Goal: Information Seeking & Learning: Find specific fact

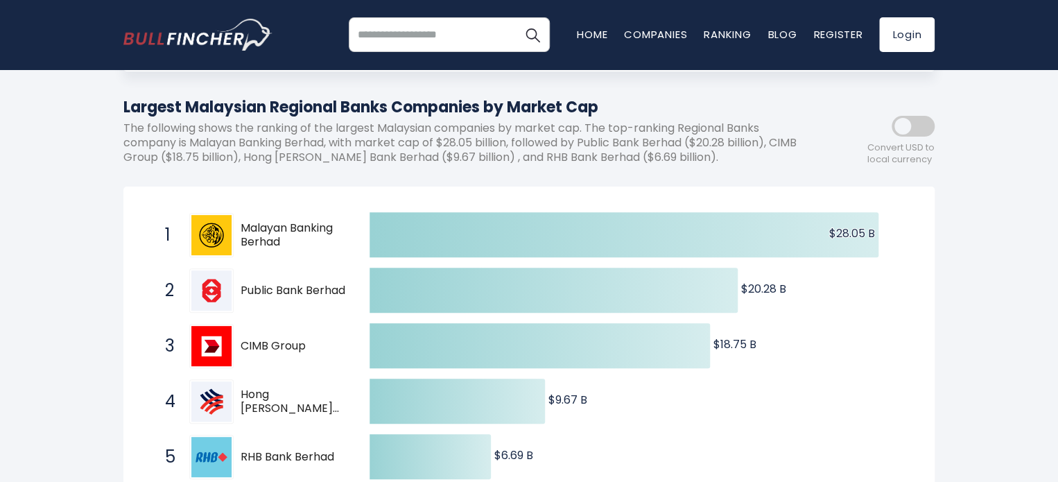
scroll to position [139, 0]
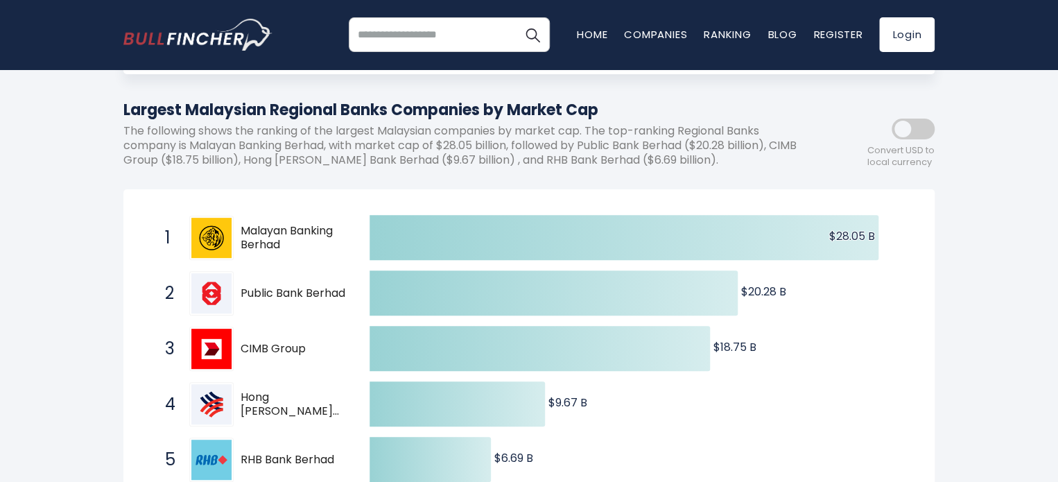
click at [904, 122] on span at bounding box center [913, 129] width 43 height 21
click at [926, 130] on span at bounding box center [913, 129] width 43 height 21
drag, startPoint x: 187, startPoint y: 110, endPoint x: 390, endPoint y: 102, distance: 202.7
click at [390, 102] on h1 "Largest Malaysian Regional Banks Companies by Market Cap" at bounding box center [466, 109] width 687 height 23
copy h1 "Malaysian Regional Banks"
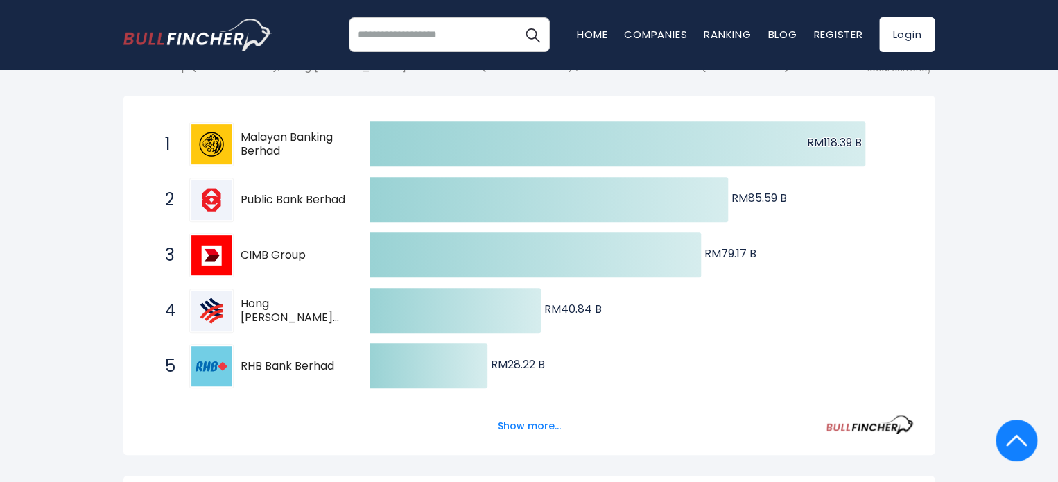
scroll to position [0, 0]
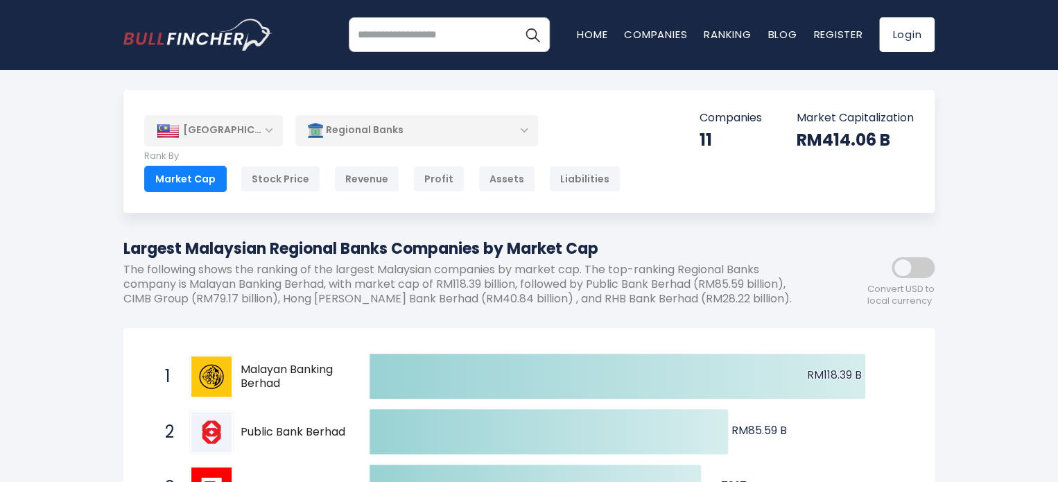
drag, startPoint x: 114, startPoint y: 249, endPoint x: 746, endPoint y: 227, distance: 632.8
copy h1 "Largest Malaysian Regional Banks Companies by Market Cap"
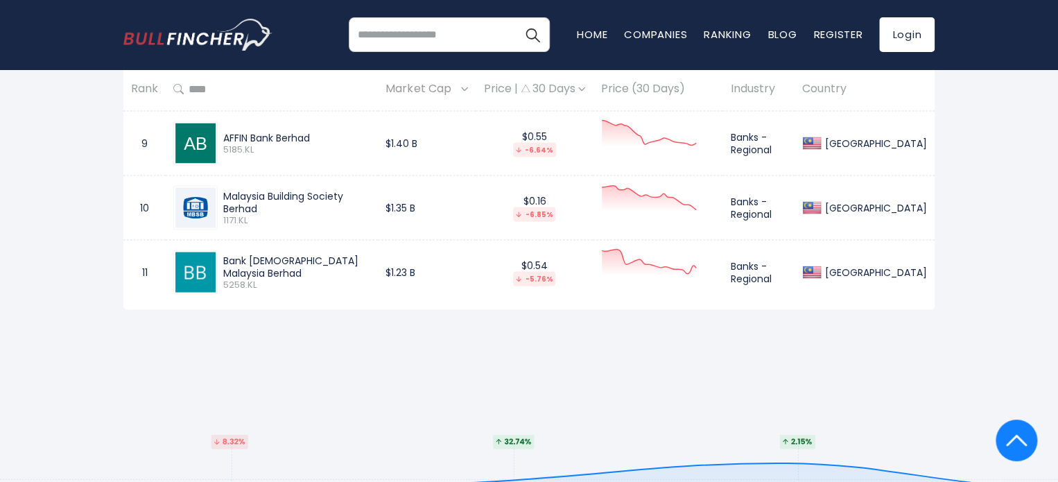
scroll to position [1750, 0]
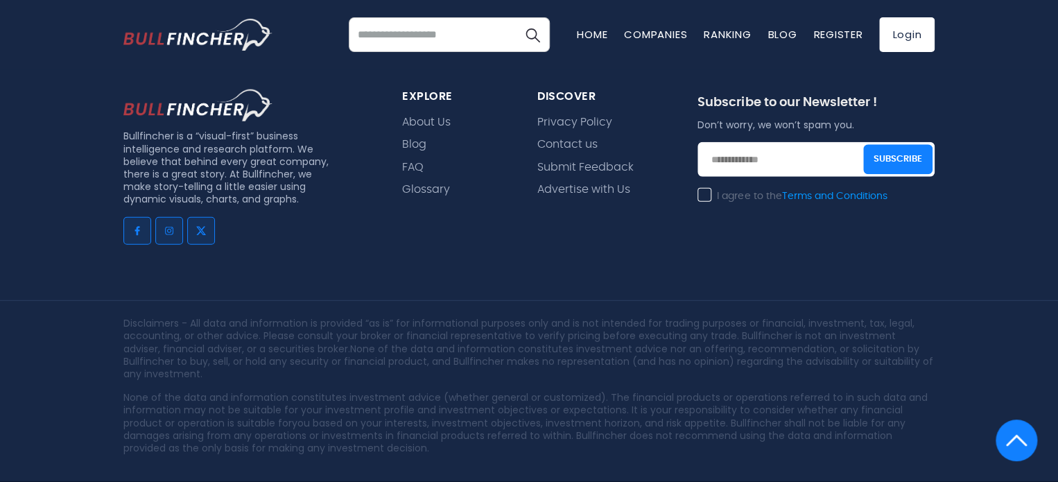
drag, startPoint x: 435, startPoint y: 464, endPoint x: 497, endPoint y: 463, distance: 61.0
copy link "Bullfincher"
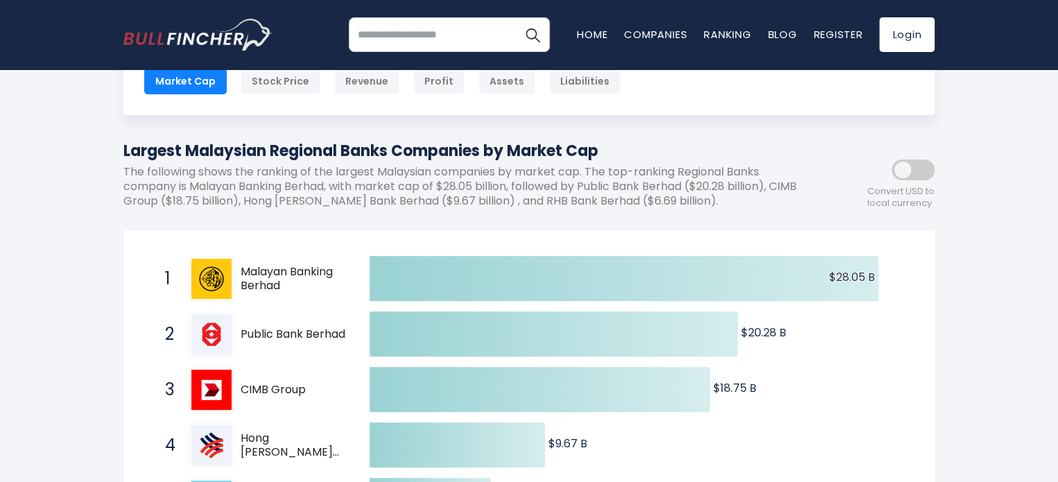
scroll to position [69, 0]
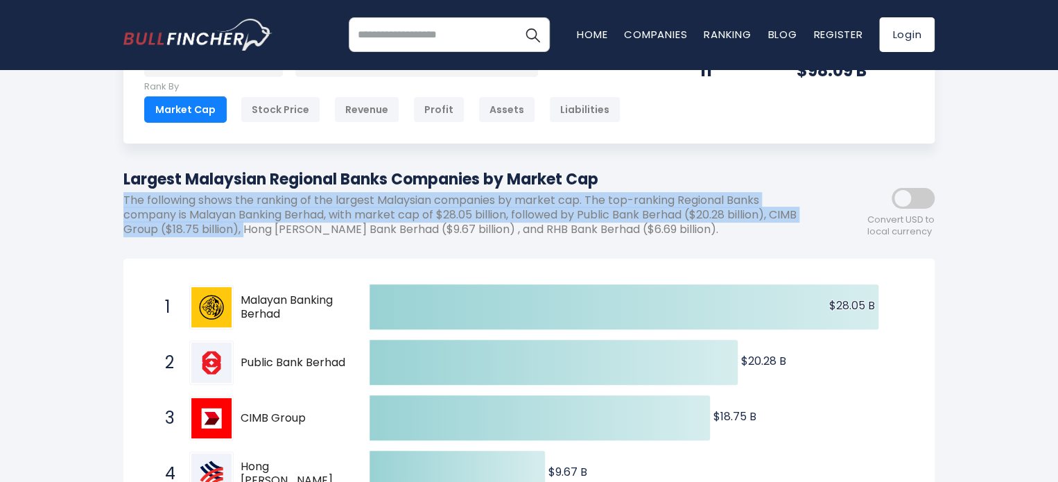
drag, startPoint x: 275, startPoint y: 232, endPoint x: 78, endPoint y: 205, distance: 199.5
copy p "The following shows the ranking of the largest Malaysian companies by market ca…"
click at [573, 205] on p "The following shows the ranking of the largest Malaysian companies by market ca…" at bounding box center [466, 214] width 687 height 43
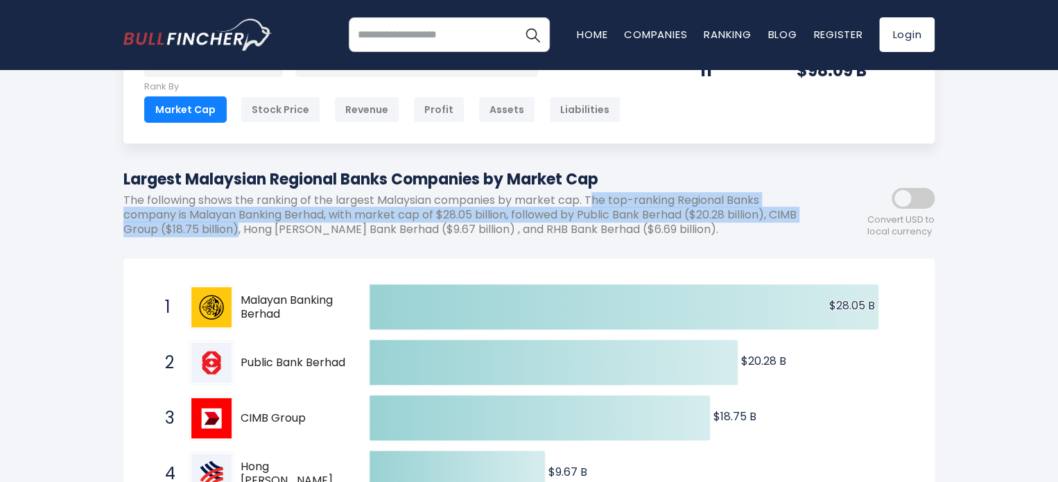
drag, startPoint x: 596, startPoint y: 198, endPoint x: 268, endPoint y: 234, distance: 330.0
click at [268, 234] on p "The following shows the ranking of the largest Malaysian companies by market ca…" at bounding box center [466, 214] width 687 height 43
copy p "he top-ranking Regional Banks company is Malayan Banking Berhad, with market ca…"
drag, startPoint x: 589, startPoint y: 201, endPoint x: 269, endPoint y: 226, distance: 321.3
click at [269, 226] on p "The following shows the ranking of the largest Malaysian companies by market ca…" at bounding box center [466, 214] width 687 height 43
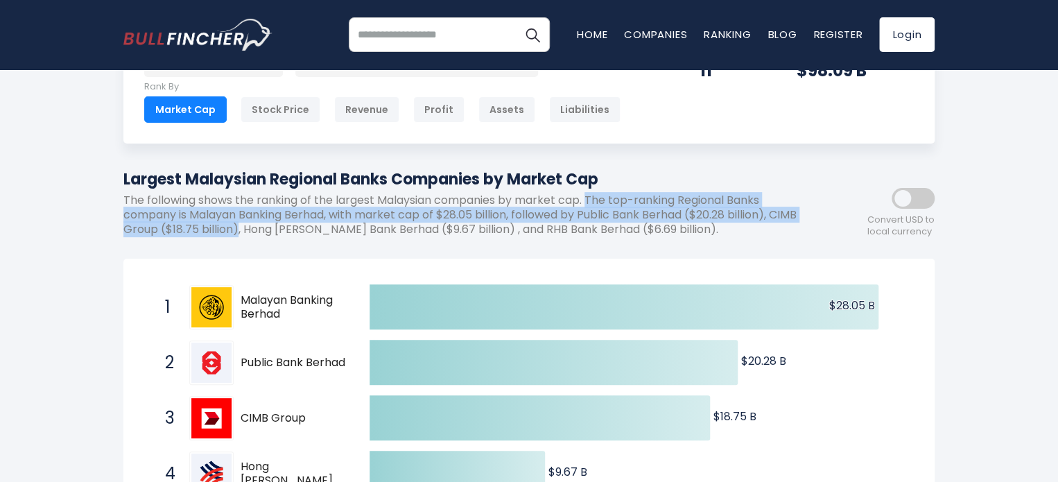
copy p "The top-ranking Regional Banks company is Malayan Banking Berhad, with market c…"
